Goal: Information Seeking & Learning: Learn about a topic

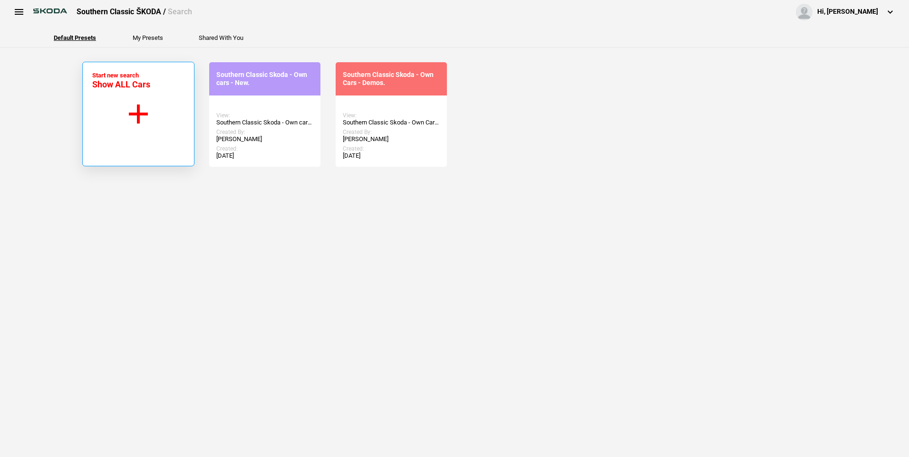
click at [138, 110] on button "Start new search Show ALL Cars" at bounding box center [138, 114] width 112 height 105
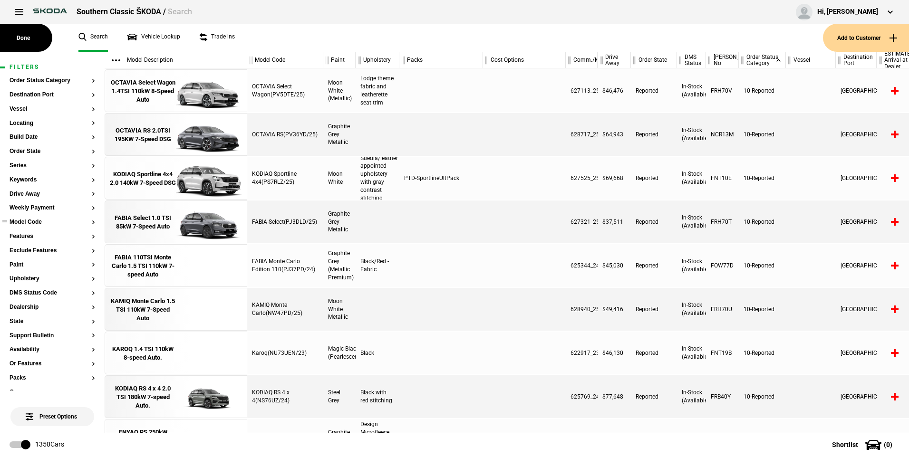
click at [84, 223] on button "Model Code" at bounding box center [53, 222] width 86 height 7
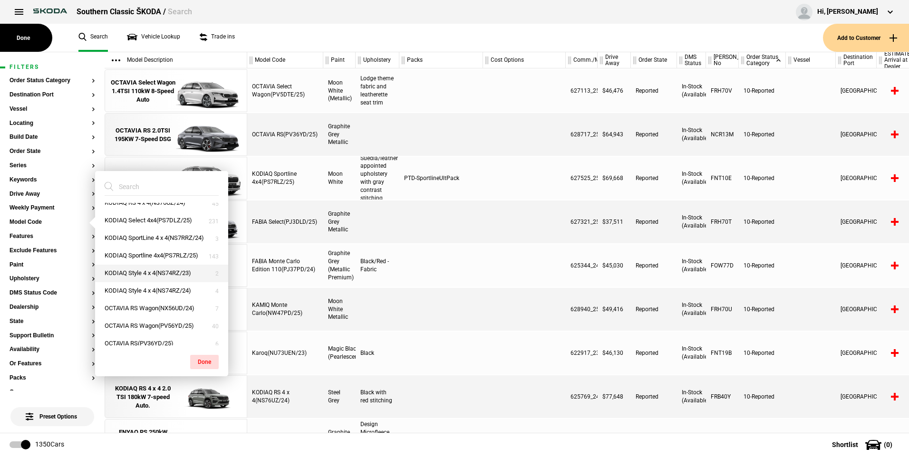
scroll to position [333, 0]
click at [143, 229] on button "KODIAQ RS 4 x 4(NS76UZ/24)" at bounding box center [161, 220] width 133 height 18
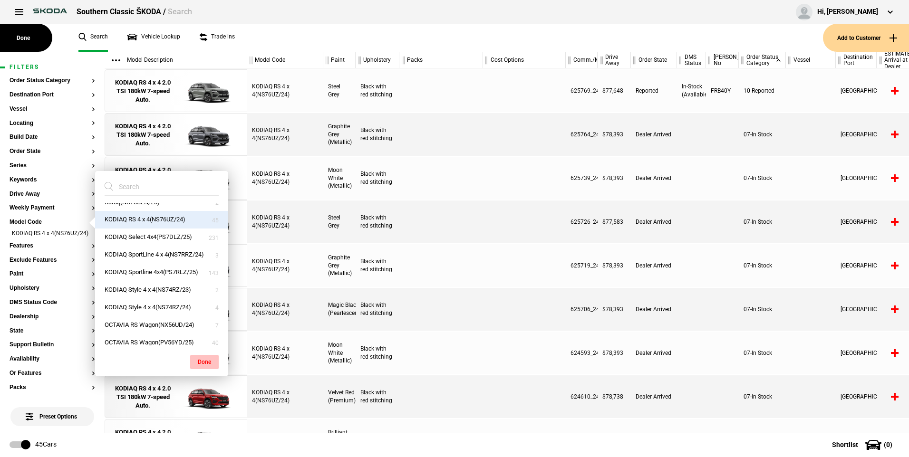
click at [202, 360] on button "Done" at bounding box center [204, 362] width 29 height 14
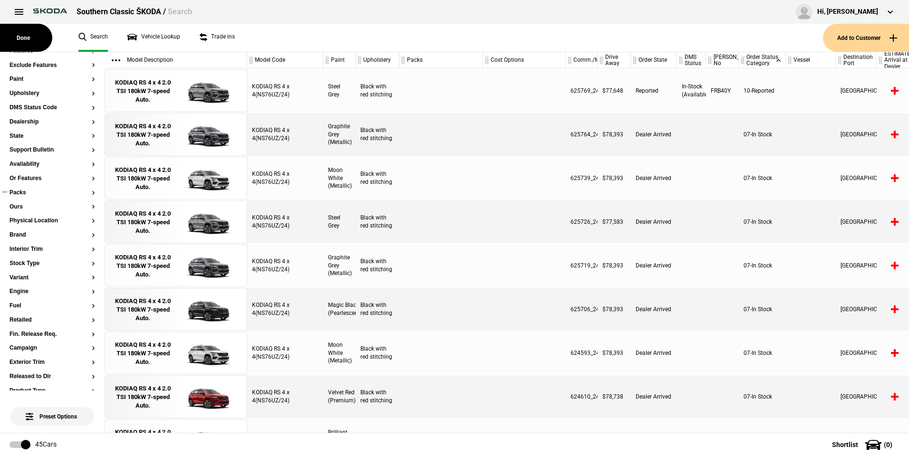
scroll to position [147, 0]
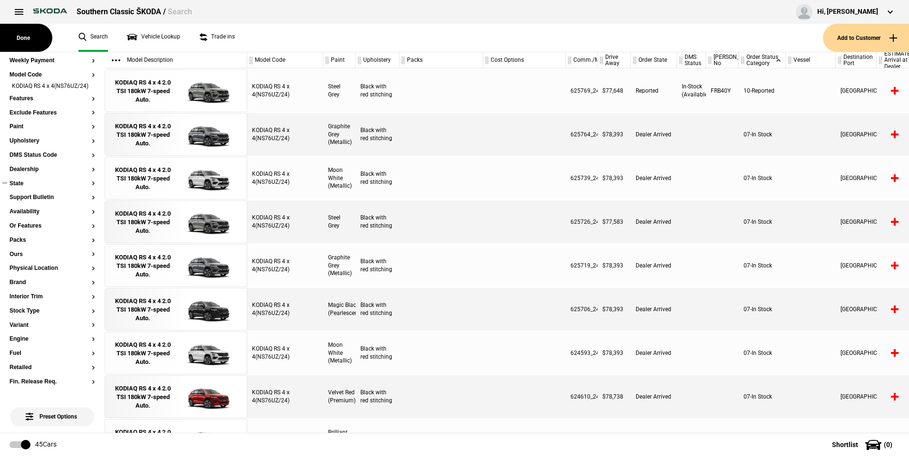
click at [85, 187] on button "State" at bounding box center [53, 184] width 86 height 7
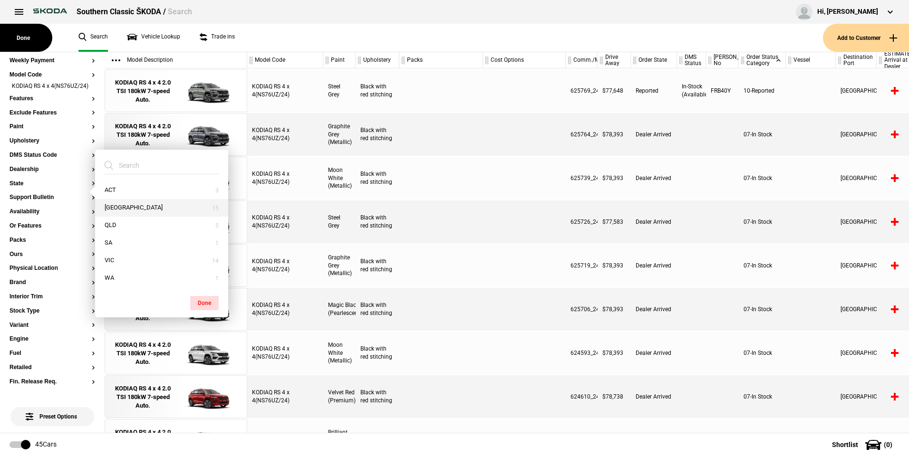
click at [113, 209] on button "NSW" at bounding box center [161, 208] width 133 height 18
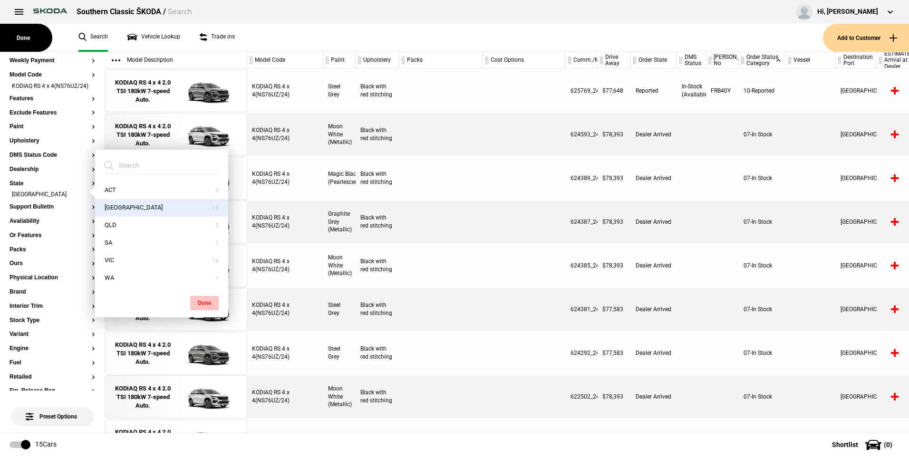
click at [209, 304] on button "Done" at bounding box center [204, 303] width 29 height 14
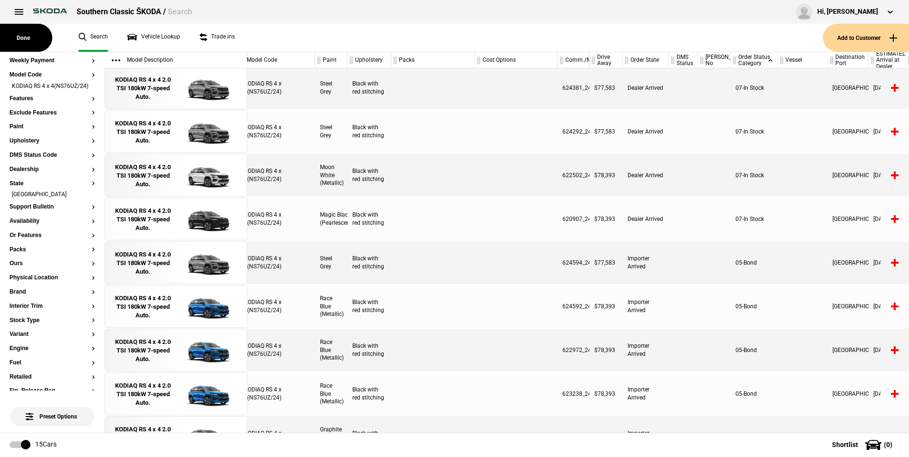
scroll to position [0, 53]
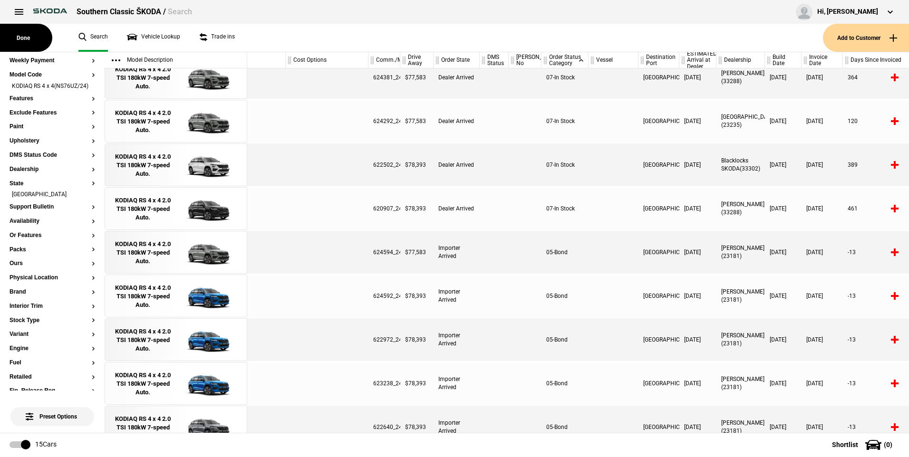
click at [395, 379] on div "623238_24" at bounding box center [384, 383] width 32 height 43
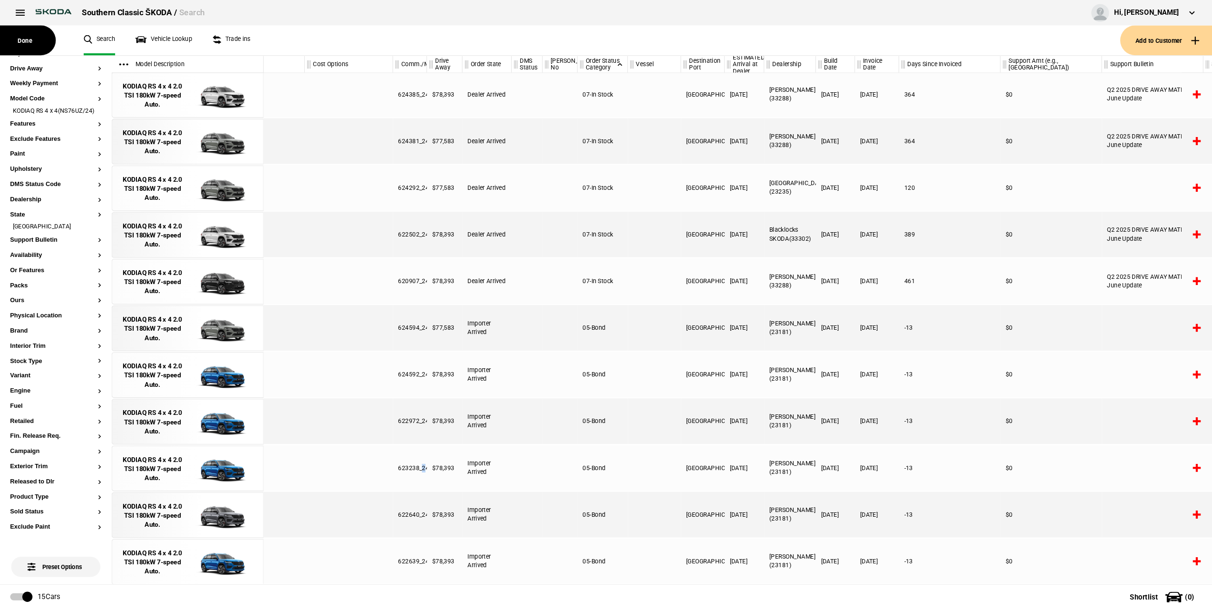
scroll to position [177, 0]
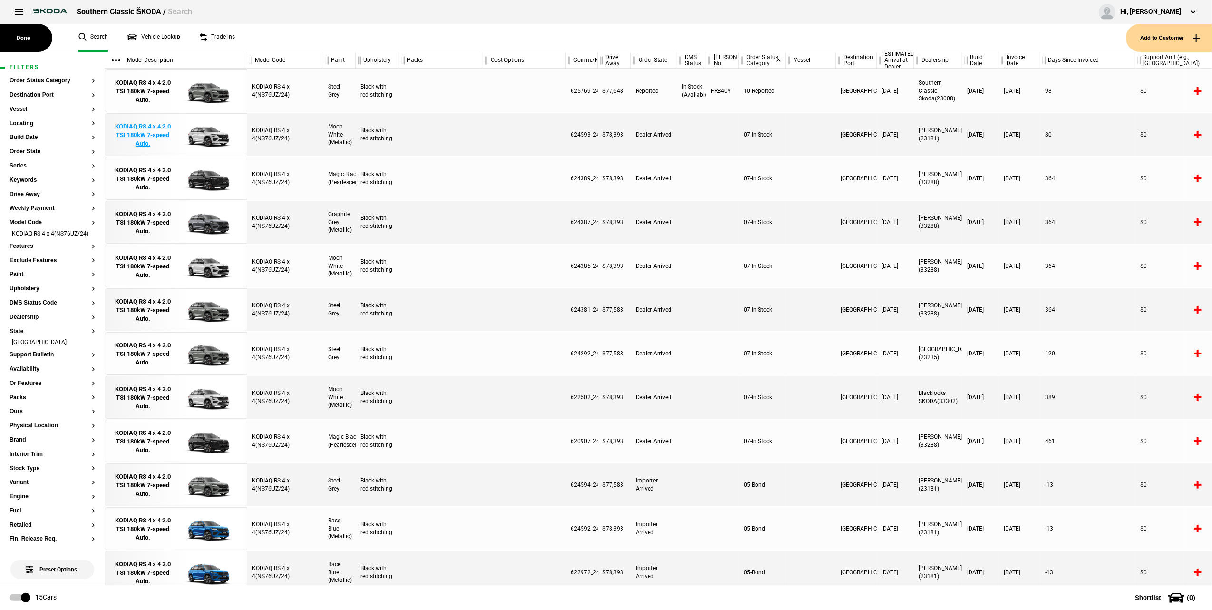
click at [151, 130] on div "KODIAQ RS 4 x 4 2.0 TSI 180kW 7-speed Auto." at bounding box center [143, 135] width 66 height 26
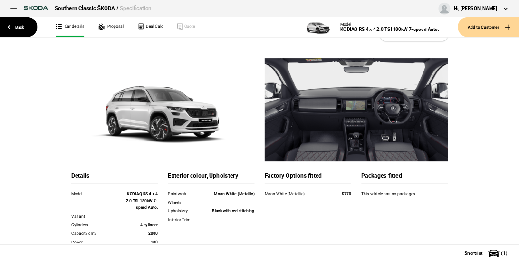
scroll to position [27, 0]
click at [27, 39] on link "Back" at bounding box center [26, 38] width 52 height 28
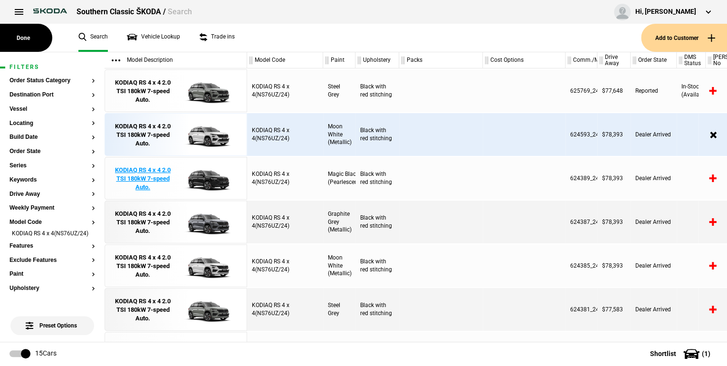
click at [148, 176] on div "KODIAQ RS 4 x 4 2.0 TSI 180kW 7-speed Auto." at bounding box center [143, 179] width 66 height 26
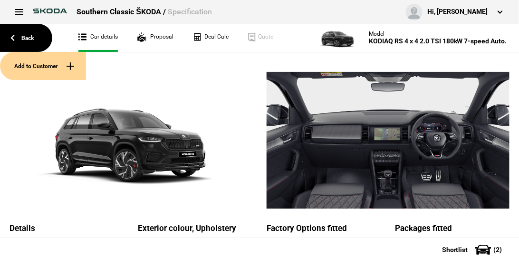
scroll to position [27, 0]
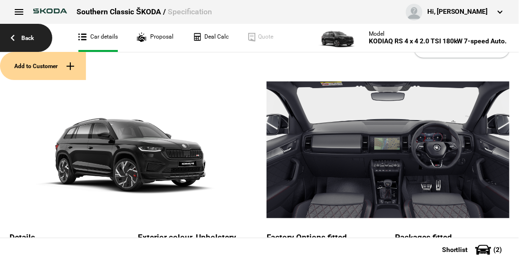
click at [18, 33] on link "Back" at bounding box center [26, 38] width 52 height 28
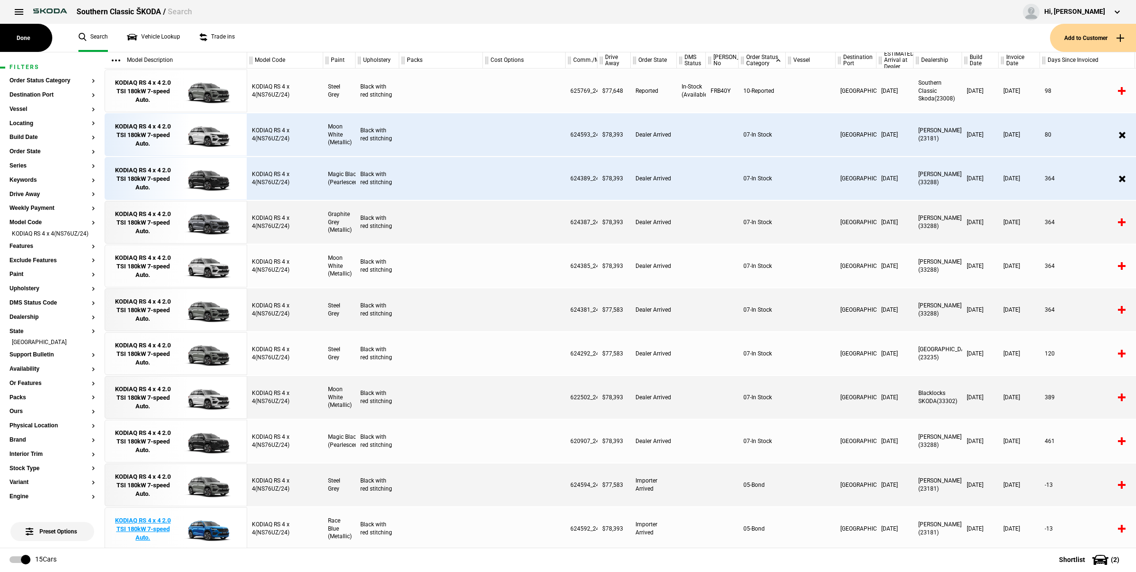
click at [131, 457] on div "KODIAQ RS 4 x 4 2.0 TSI 180kW 7-speed Auto." at bounding box center [143, 529] width 66 height 26
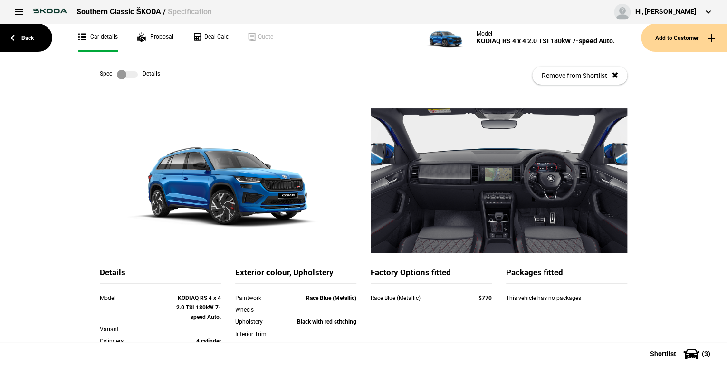
click at [135, 76] on label at bounding box center [127, 75] width 21 height 10
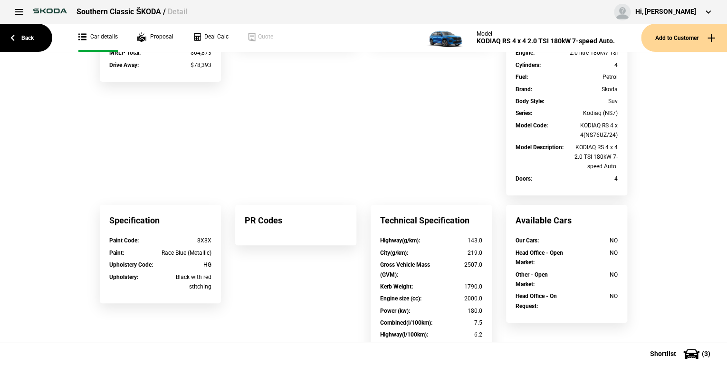
scroll to position [304, 0]
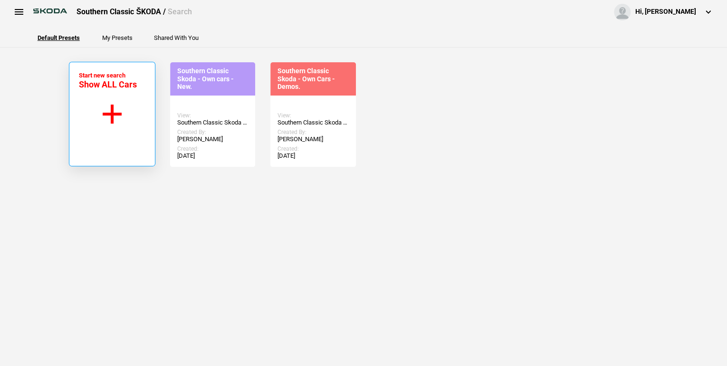
click at [131, 120] on button "Start new search Show ALL Cars" at bounding box center [112, 114] width 87 height 105
click at [108, 115] on button "Start new search Show ALL Cars" at bounding box center [112, 114] width 87 height 105
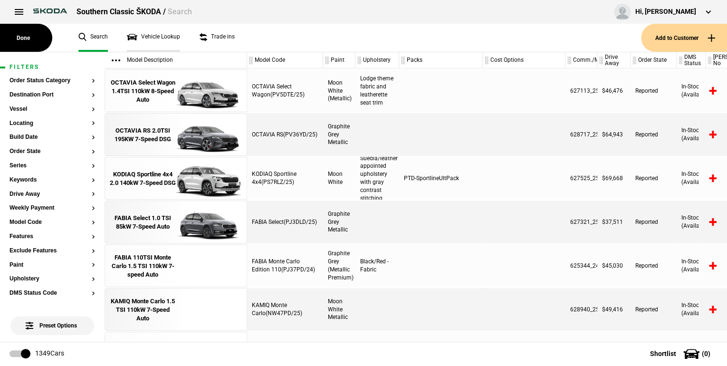
click at [159, 38] on link "Vehicle Lookup" at bounding box center [153, 38] width 53 height 28
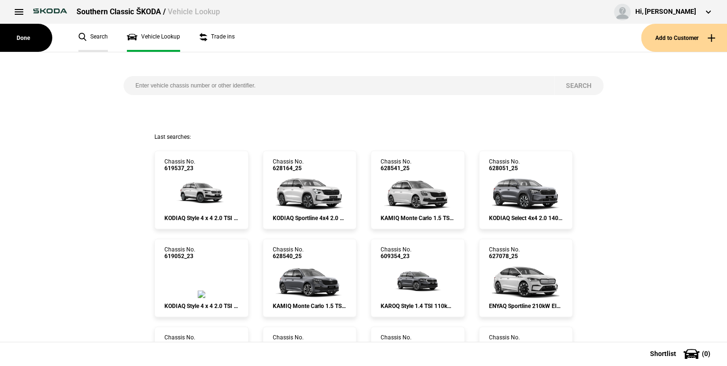
click at [99, 39] on link "Search" at bounding box center [92, 38] width 29 height 28
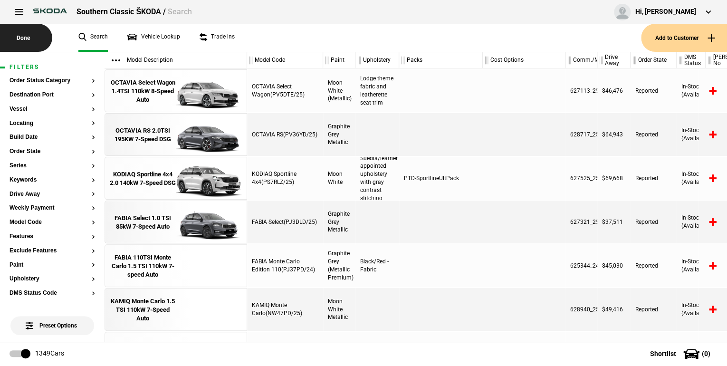
click at [35, 40] on button "Done" at bounding box center [26, 38] width 52 height 28
click at [85, 223] on button "Model Code" at bounding box center [53, 222] width 86 height 7
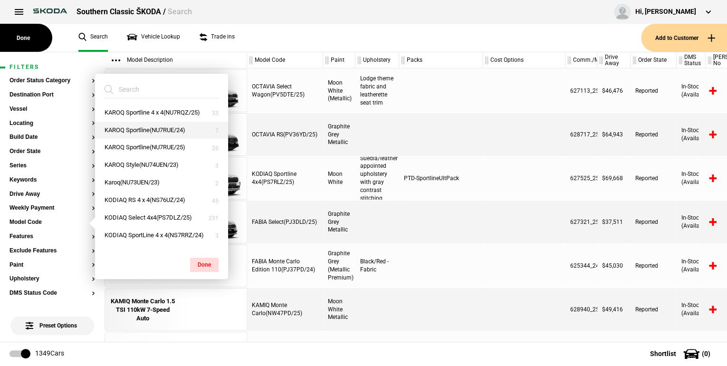
scroll to position [266, 0]
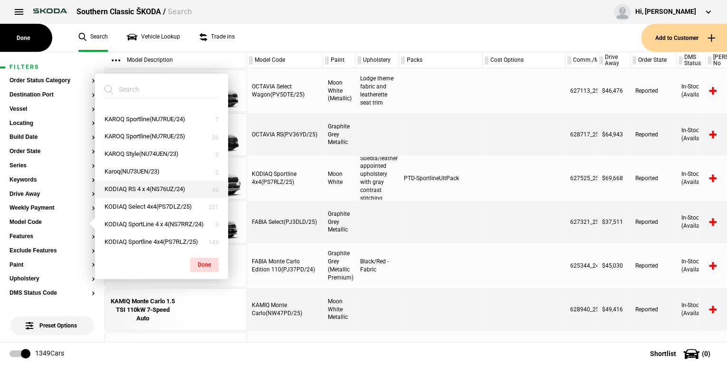
click at [131, 198] on button "KODIAQ RS 4 x 4(NS76UZ/24)" at bounding box center [161, 190] width 133 height 18
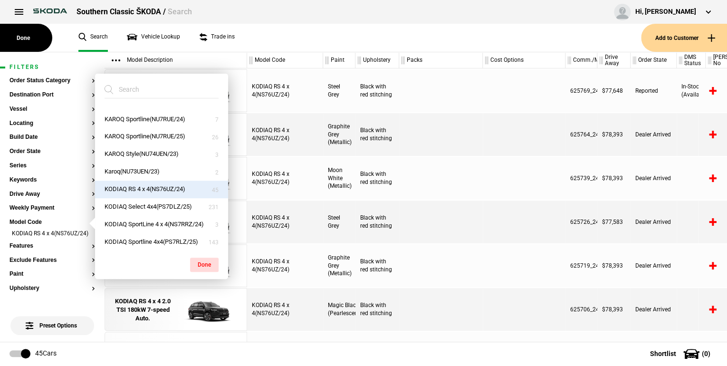
click at [202, 267] on button "Done" at bounding box center [204, 265] width 29 height 14
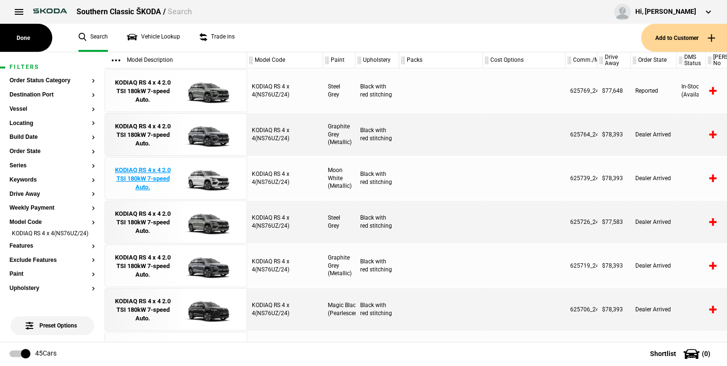
click at [153, 177] on div "KODIAQ RS 4 x 4 2.0 TSI 180kW 7-speed Auto." at bounding box center [143, 179] width 66 height 26
